Goal: Task Accomplishment & Management: Manage account settings

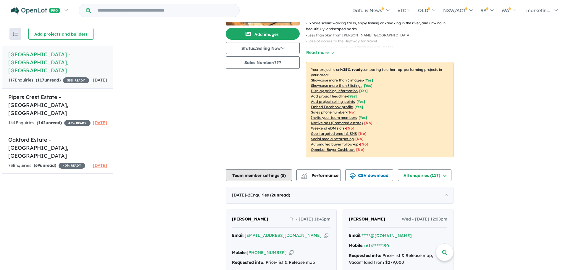
scroll to position [59, 0]
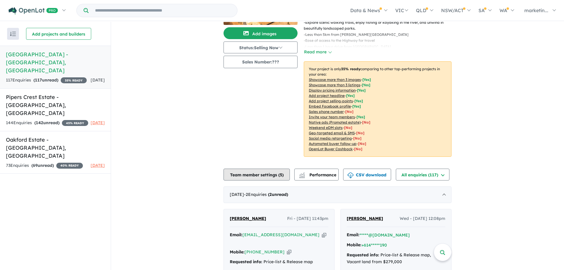
click at [258, 168] on button "Team member settings ( 5 )" at bounding box center [256, 174] width 66 height 12
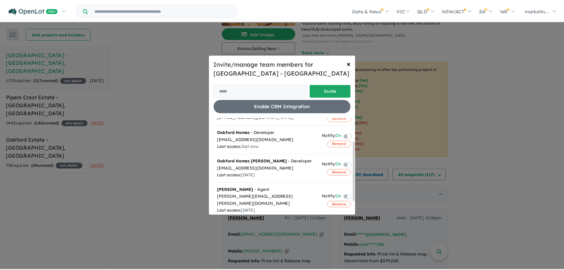
scroll to position [59, 0]
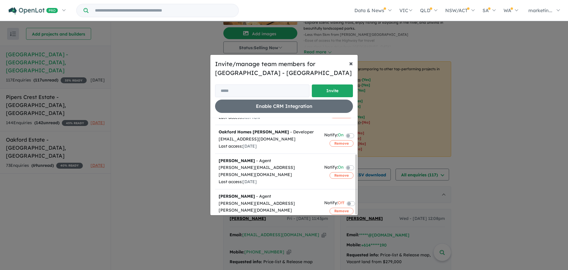
click at [349, 64] on button "× Close" at bounding box center [350, 63] width 13 height 17
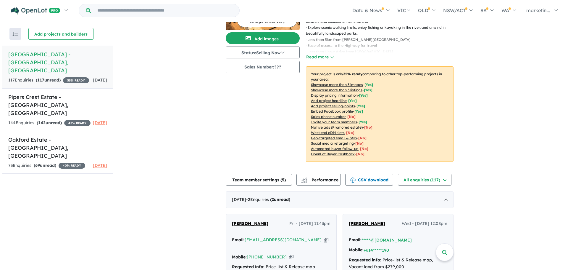
scroll to position [59, 0]
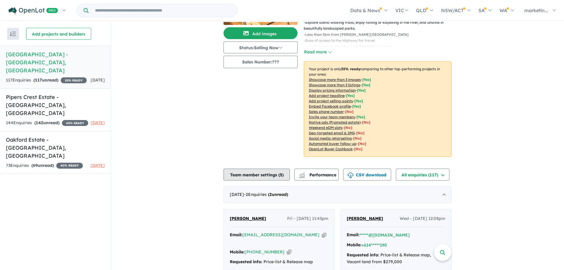
click at [250, 168] on button "Team member settings ( 5 )" at bounding box center [256, 174] width 66 height 12
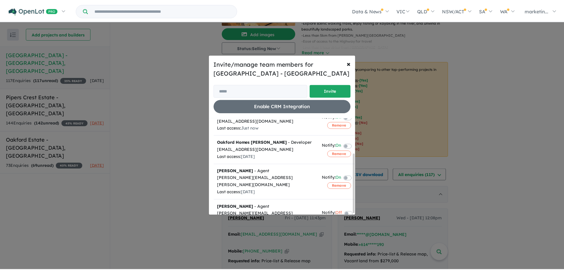
scroll to position [59, 0]
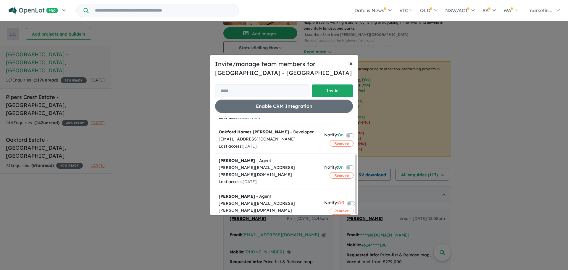
click at [349, 68] on button "× Close" at bounding box center [350, 63] width 13 height 17
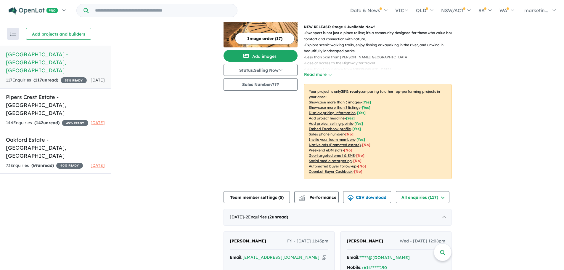
scroll to position [0, 0]
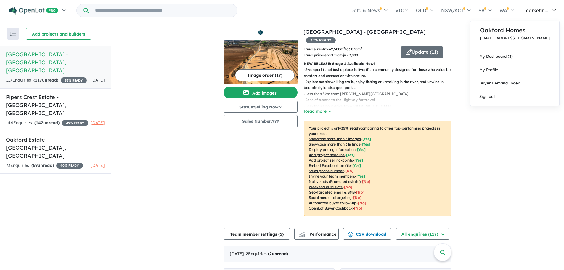
click at [541, 8] on span "marketin..." at bounding box center [536, 10] width 24 height 6
click at [541, 13] on span "marketin..." at bounding box center [536, 10] width 24 height 6
click at [521, 39] on p "[EMAIL_ADDRESS][DOMAIN_NAME]" at bounding box center [515, 38] width 70 height 4
click at [539, 10] on span "marketin..." at bounding box center [536, 10] width 24 height 6
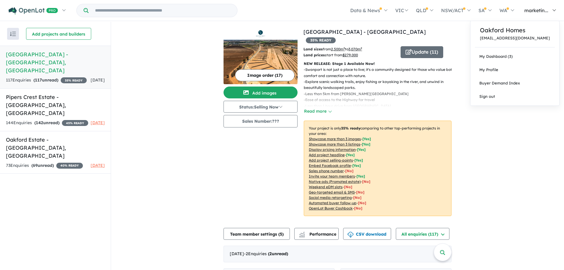
click at [538, 11] on span "marketin..." at bounding box center [536, 10] width 24 height 6
click at [504, 95] on link "Sign out" at bounding box center [514, 96] width 89 height 13
click at [500, 97] on link "Sign out" at bounding box center [514, 96] width 89 height 13
